Goal: Contribute content

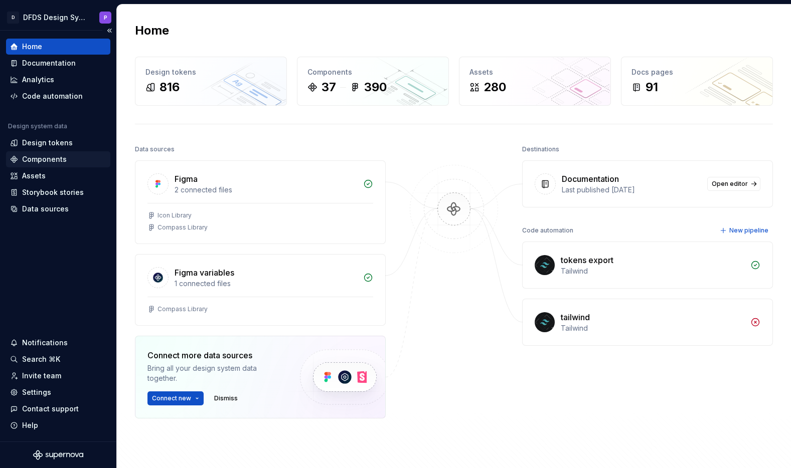
click at [46, 154] on div "Components" at bounding box center [44, 159] width 45 height 10
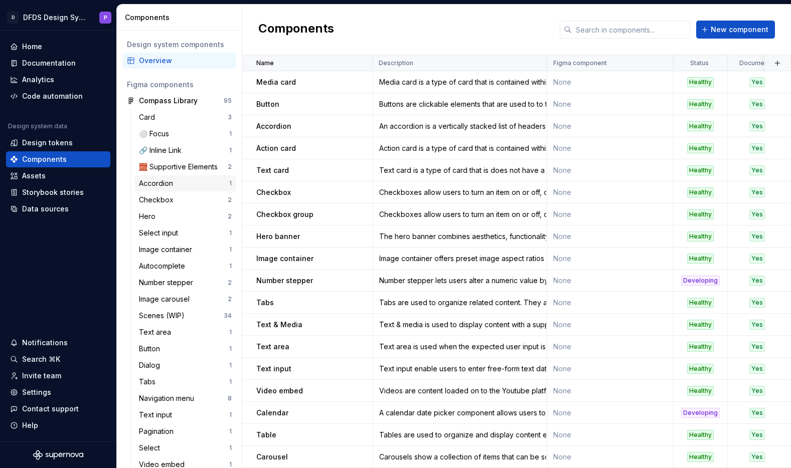
click at [179, 187] on div "Accordion" at bounding box center [184, 184] width 90 height 10
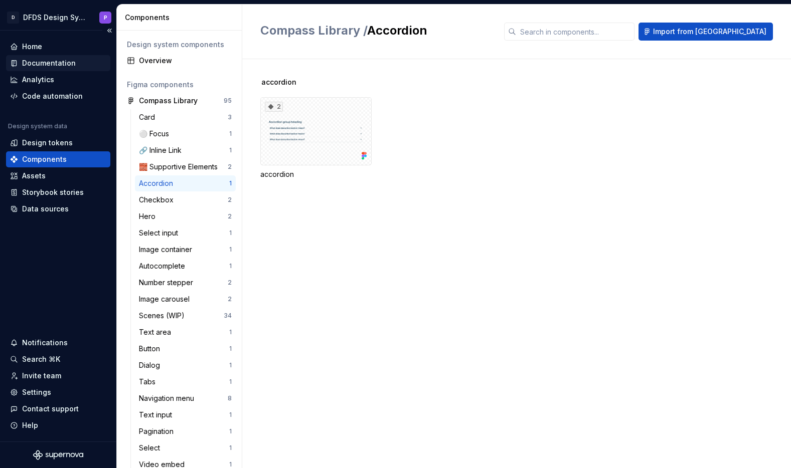
click at [49, 66] on div "Documentation" at bounding box center [49, 63] width 54 height 10
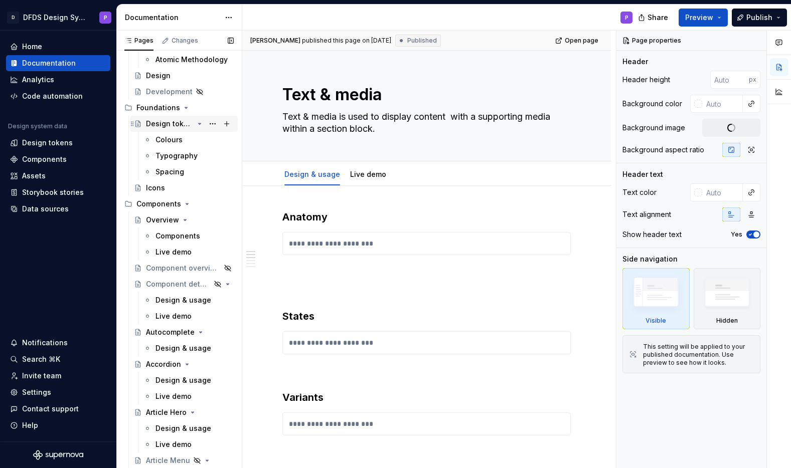
scroll to position [156, 0]
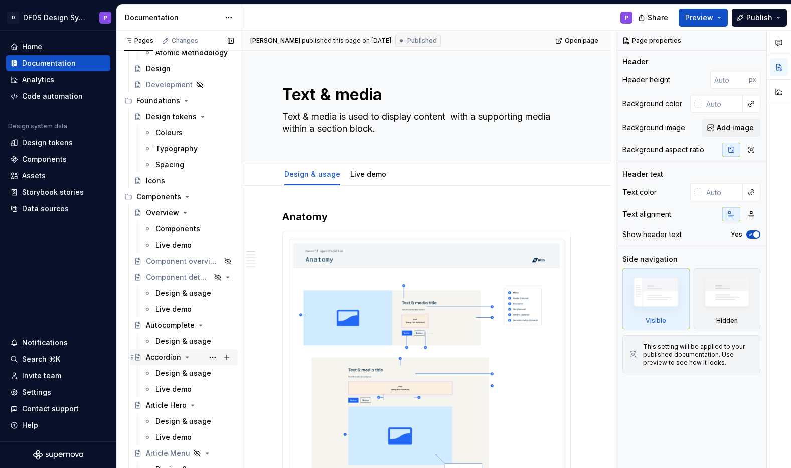
click at [165, 359] on div "Accordion" at bounding box center [163, 358] width 35 height 10
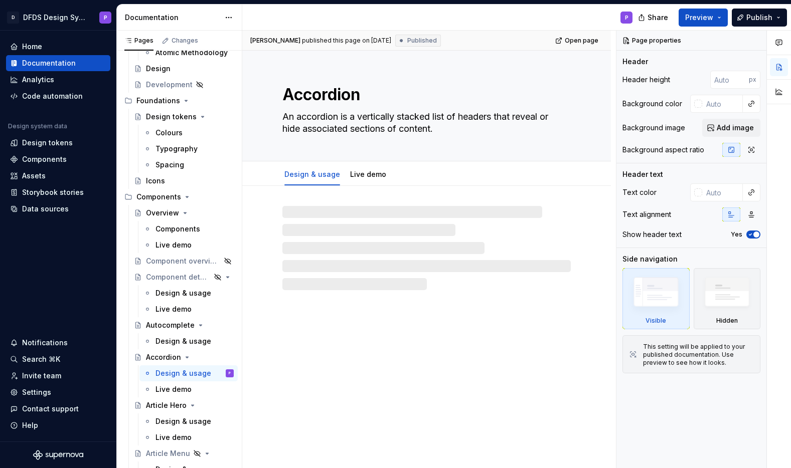
type textarea "*"
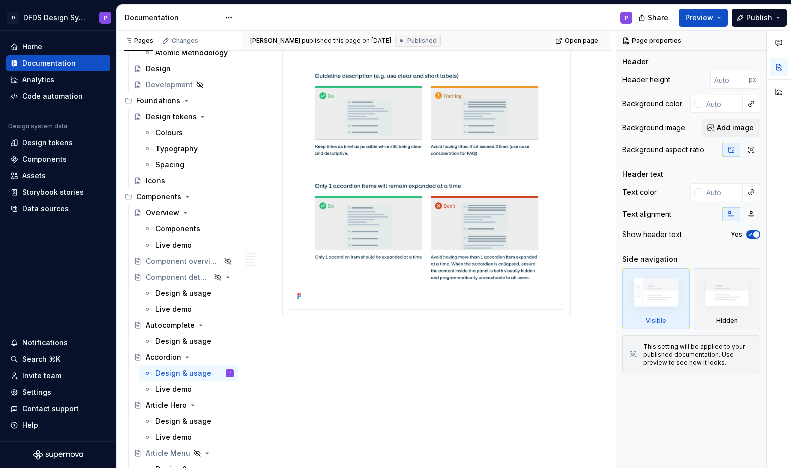
scroll to position [3295, 0]
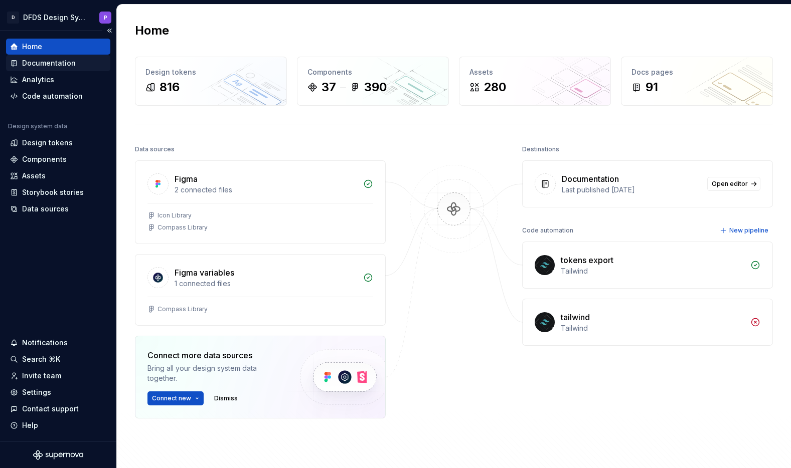
click at [54, 60] on div "Documentation" at bounding box center [49, 63] width 54 height 10
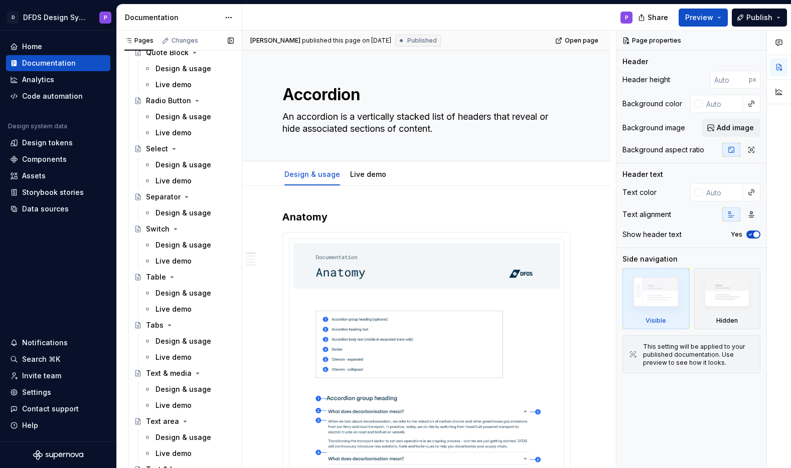
scroll to position [1865, 0]
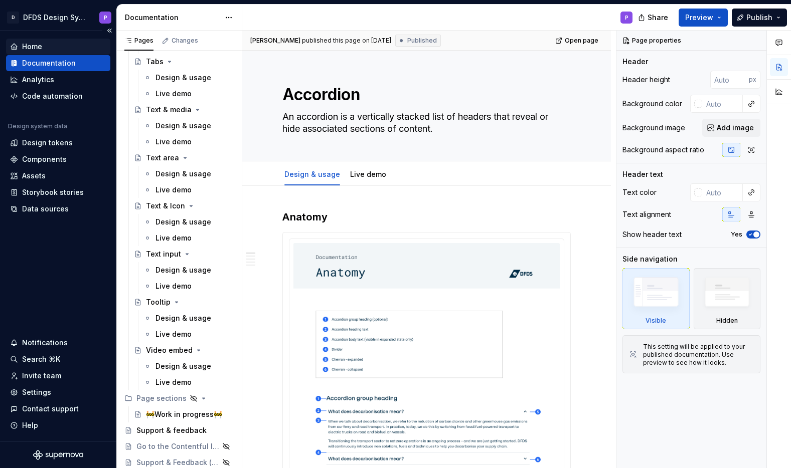
click at [34, 41] on div "Home" at bounding box center [58, 47] width 104 height 16
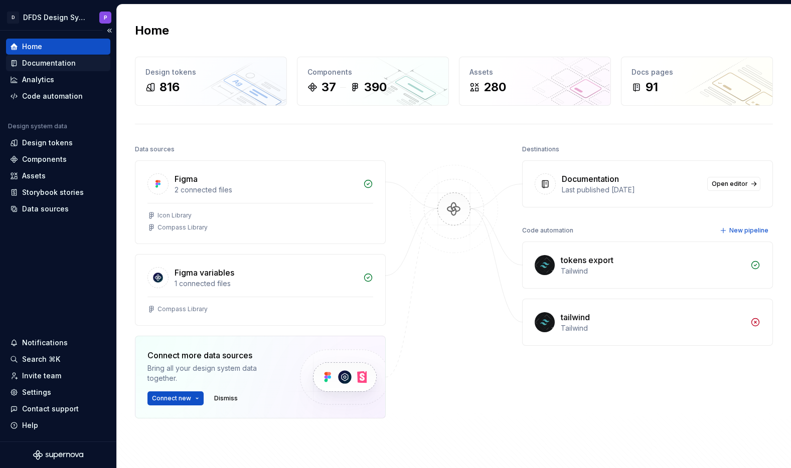
click at [59, 66] on div "Documentation" at bounding box center [49, 63] width 54 height 10
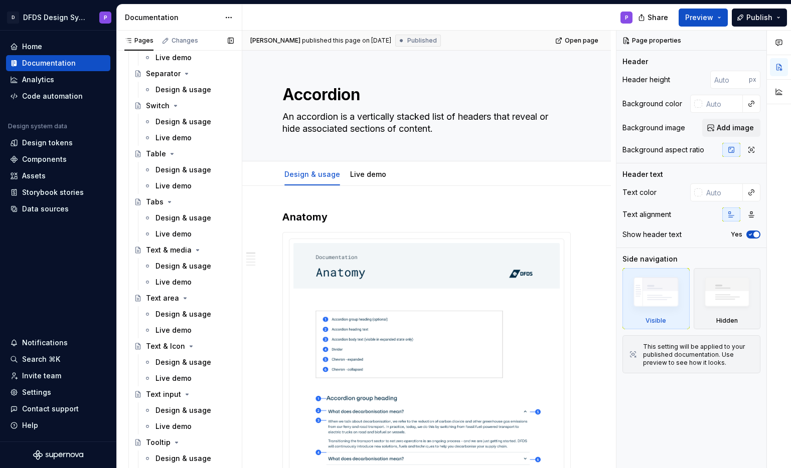
scroll to position [1865, 0]
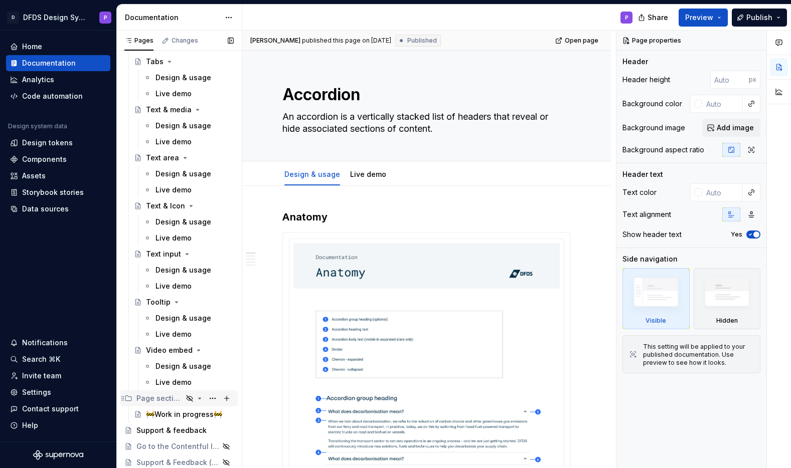
click at [162, 398] on div "Page sections" at bounding box center [159, 399] width 46 height 10
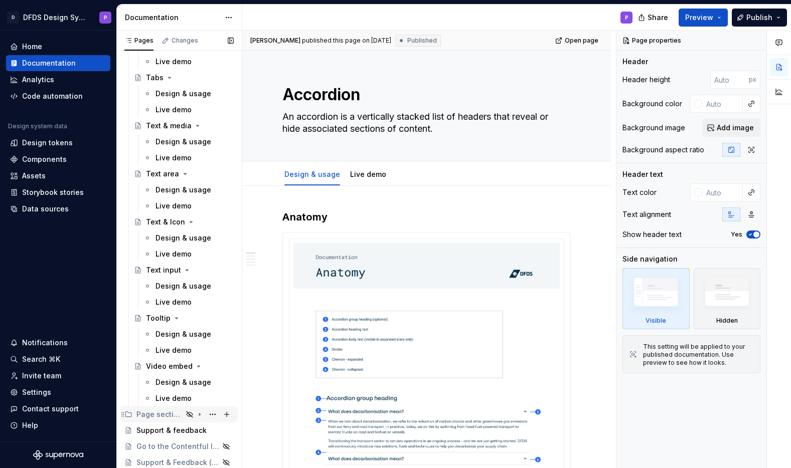
scroll to position [1849, 0]
click at [164, 412] on div "Page sections" at bounding box center [159, 415] width 46 height 10
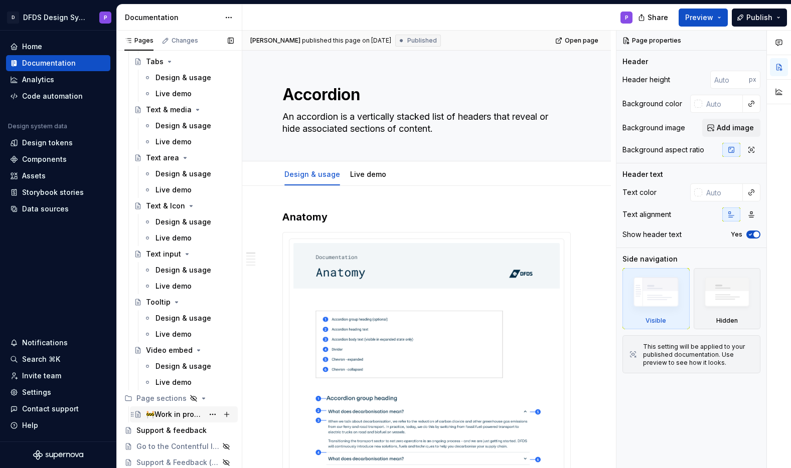
click at [166, 417] on div "🚧Work in progress🚧" at bounding box center [175, 415] width 58 height 10
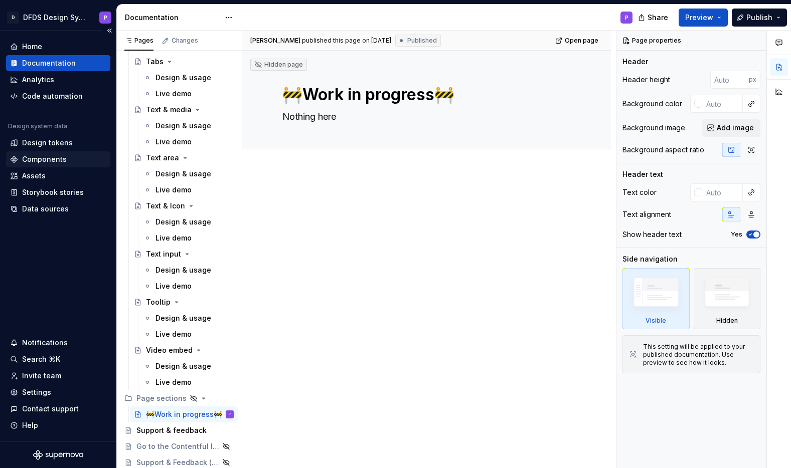
click at [49, 161] on div "Components" at bounding box center [44, 159] width 45 height 10
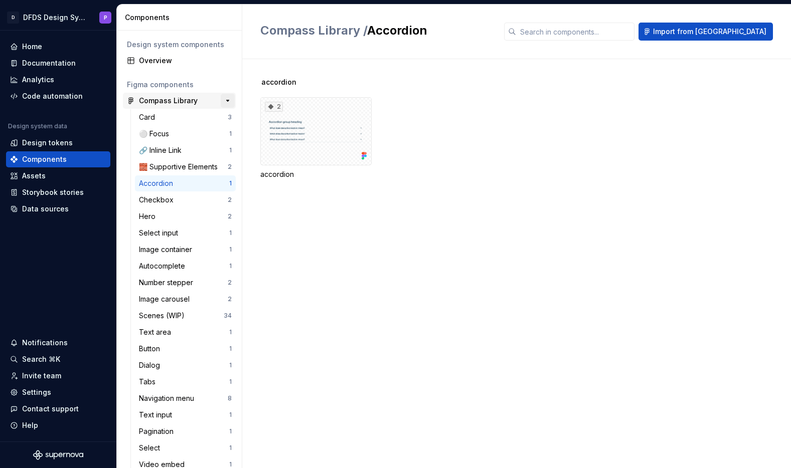
click at [228, 101] on button "button" at bounding box center [228, 101] width 14 height 14
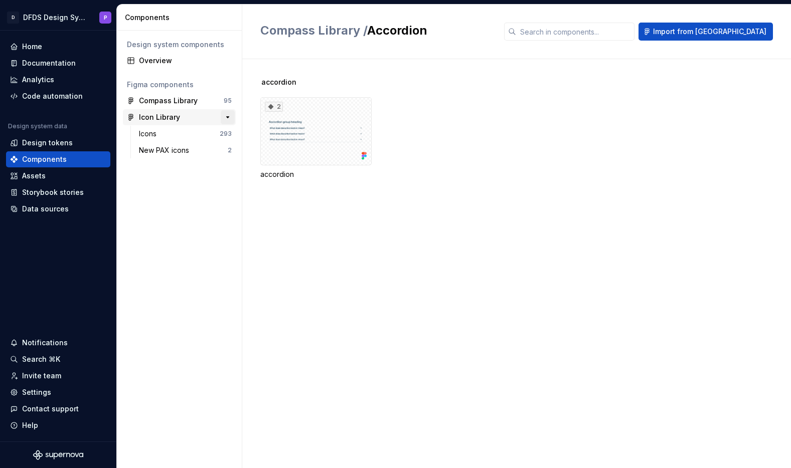
click at [229, 119] on button "button" at bounding box center [228, 117] width 14 height 14
click at [43, 64] on div "Documentation" at bounding box center [49, 63] width 54 height 10
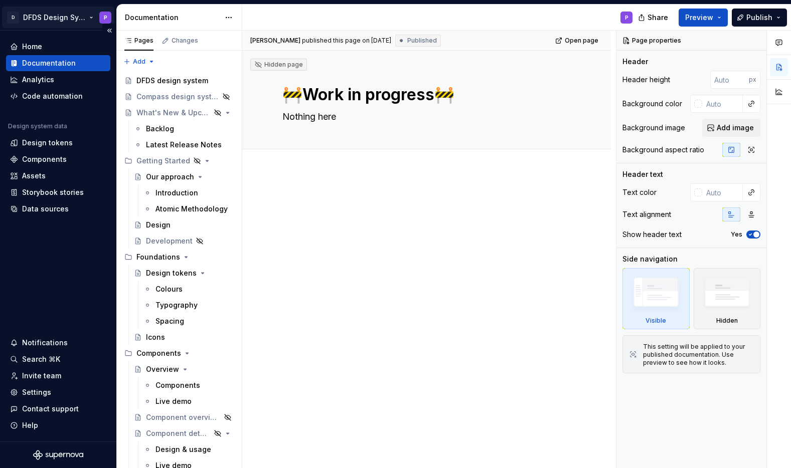
click at [42, 16] on html "D DFDS Design System P Home Documentation Analytics Code automation Design syst…" at bounding box center [395, 234] width 791 height 468
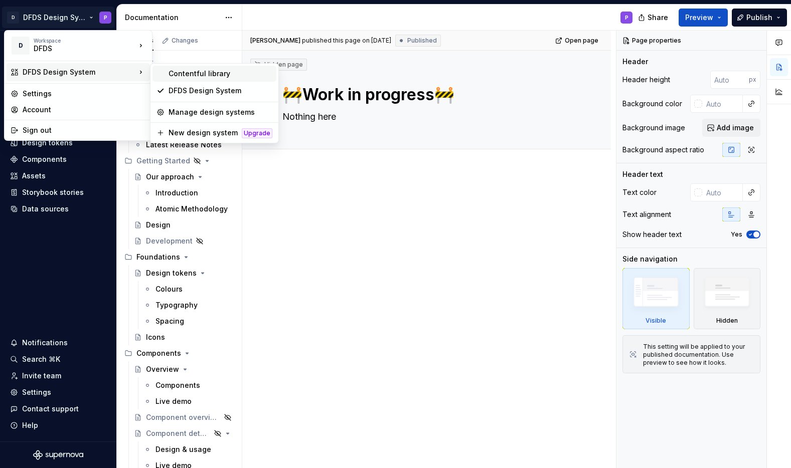
click at [205, 77] on div "Contentful library" at bounding box center [221, 74] width 104 height 10
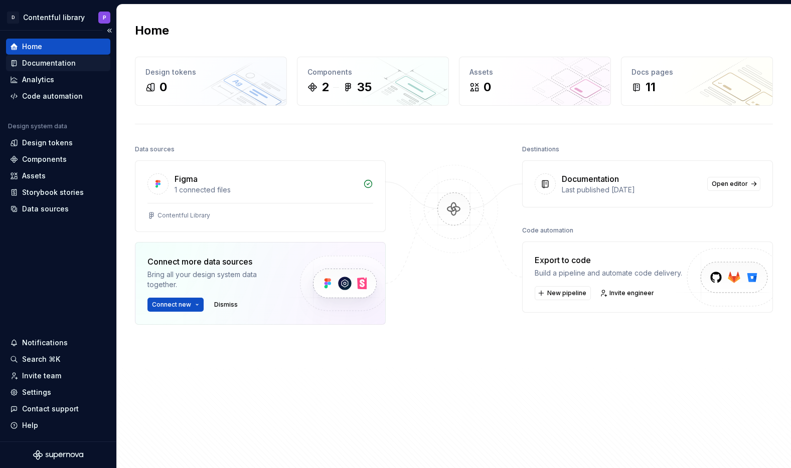
click at [63, 64] on div "Documentation" at bounding box center [49, 63] width 54 height 10
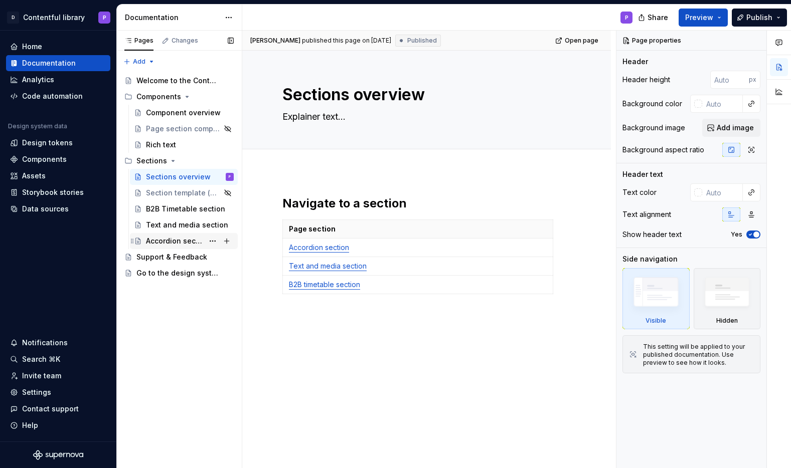
click at [166, 241] on div "Accordion section" at bounding box center [175, 241] width 58 height 10
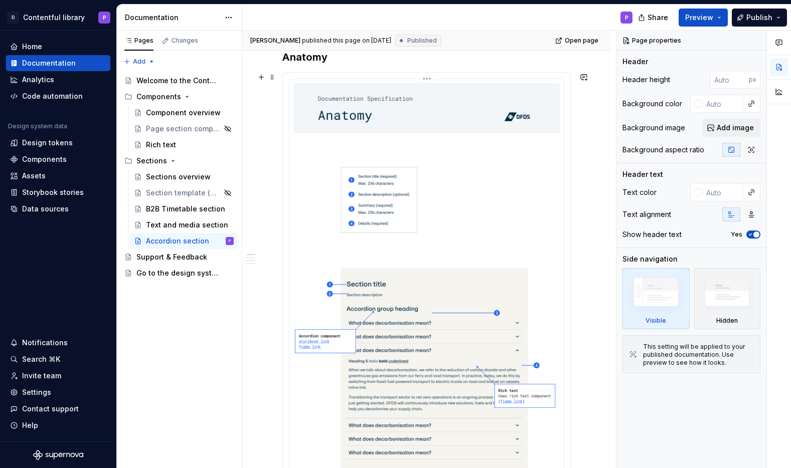
scroll to position [183, 0]
click at [750, 17] on span "Publish" at bounding box center [759, 18] width 26 height 10
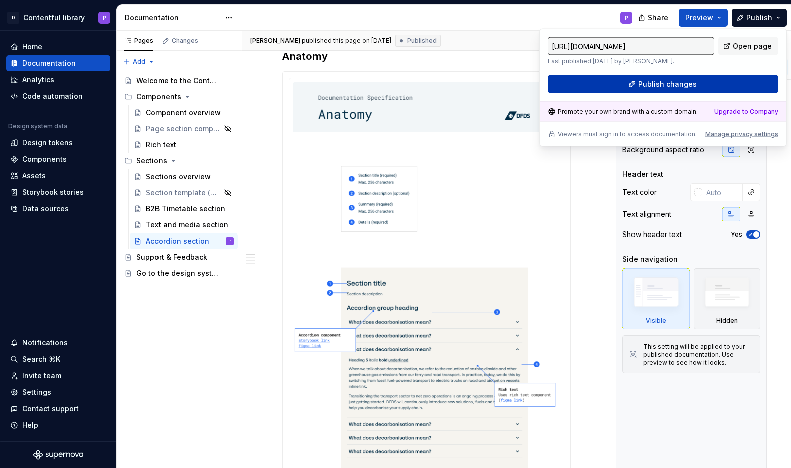
click at [658, 82] on span "Publish changes" at bounding box center [667, 84] width 59 height 10
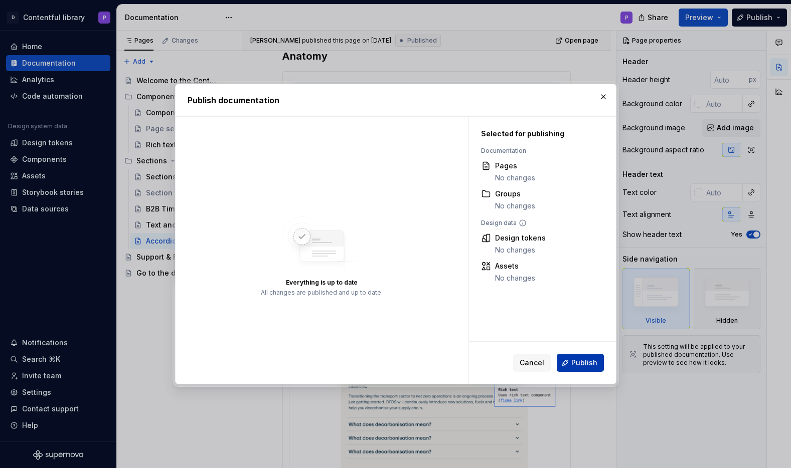
click at [571, 365] on button "Publish" at bounding box center [580, 363] width 47 height 18
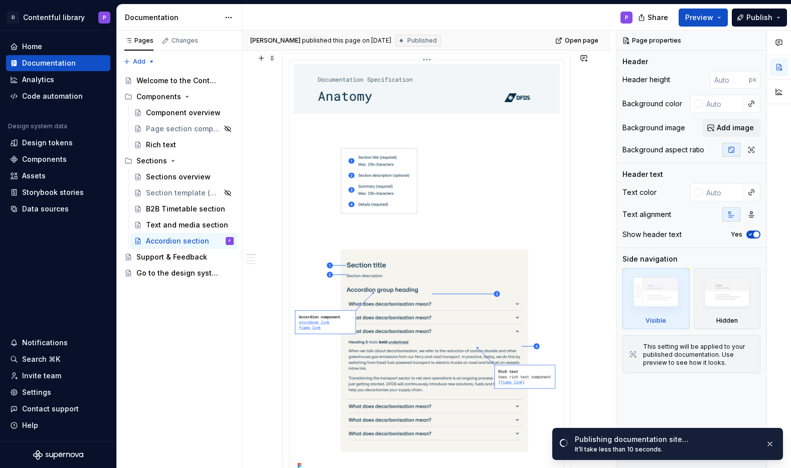
scroll to position [188, 0]
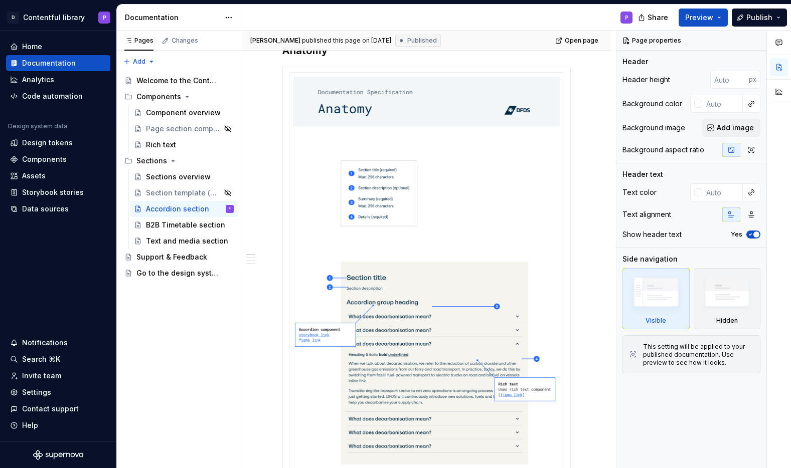
drag, startPoint x: 131, startPoint y: 243, endPoint x: 160, endPoint y: 8, distance: 236.5
type textarea "*"
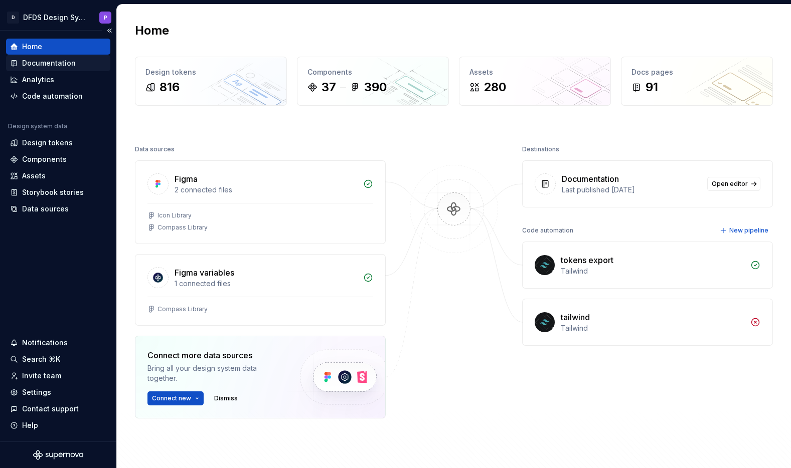
click at [60, 67] on div "Documentation" at bounding box center [49, 63] width 54 height 10
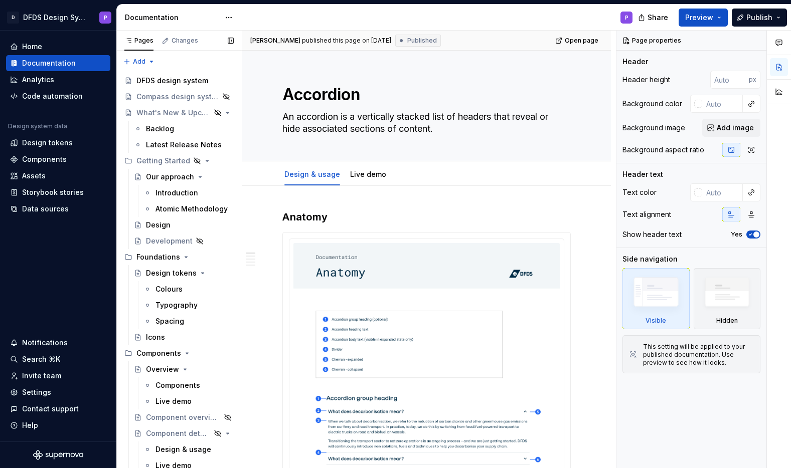
type textarea "*"
